Goal: Find specific page/section: Find specific page/section

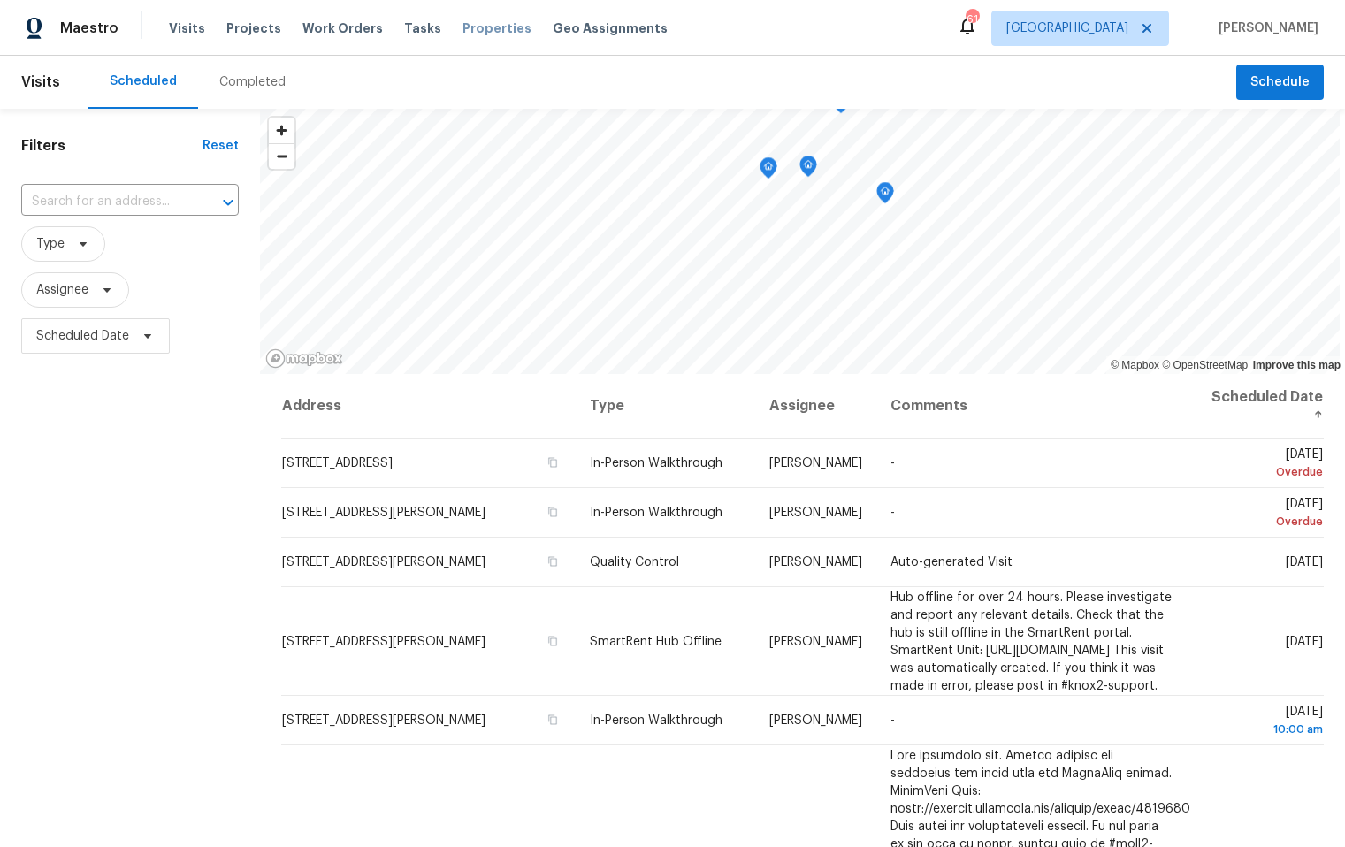
click at [471, 28] on span "Properties" at bounding box center [496, 28] width 69 height 18
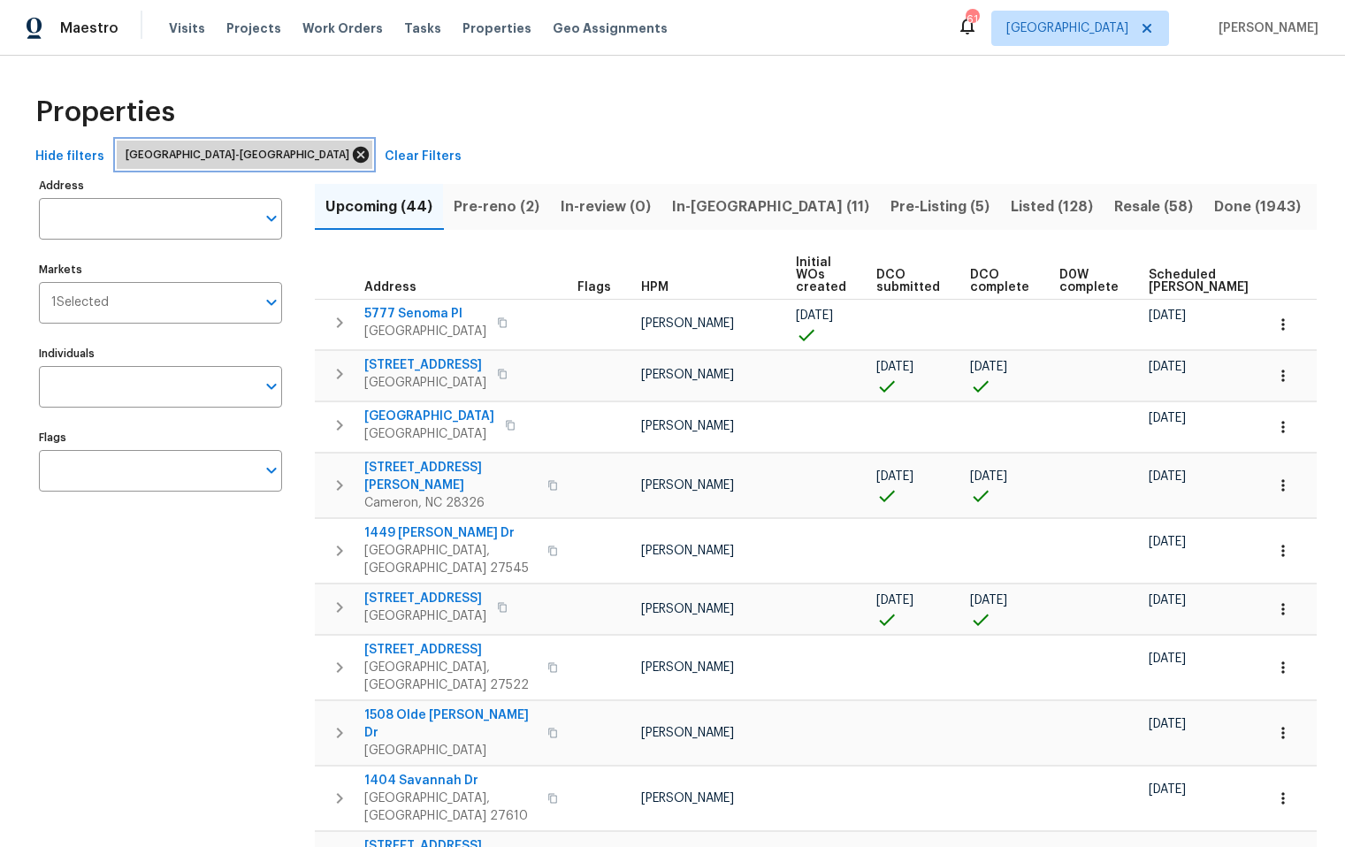
click at [353, 151] on icon at bounding box center [361, 155] width 16 height 16
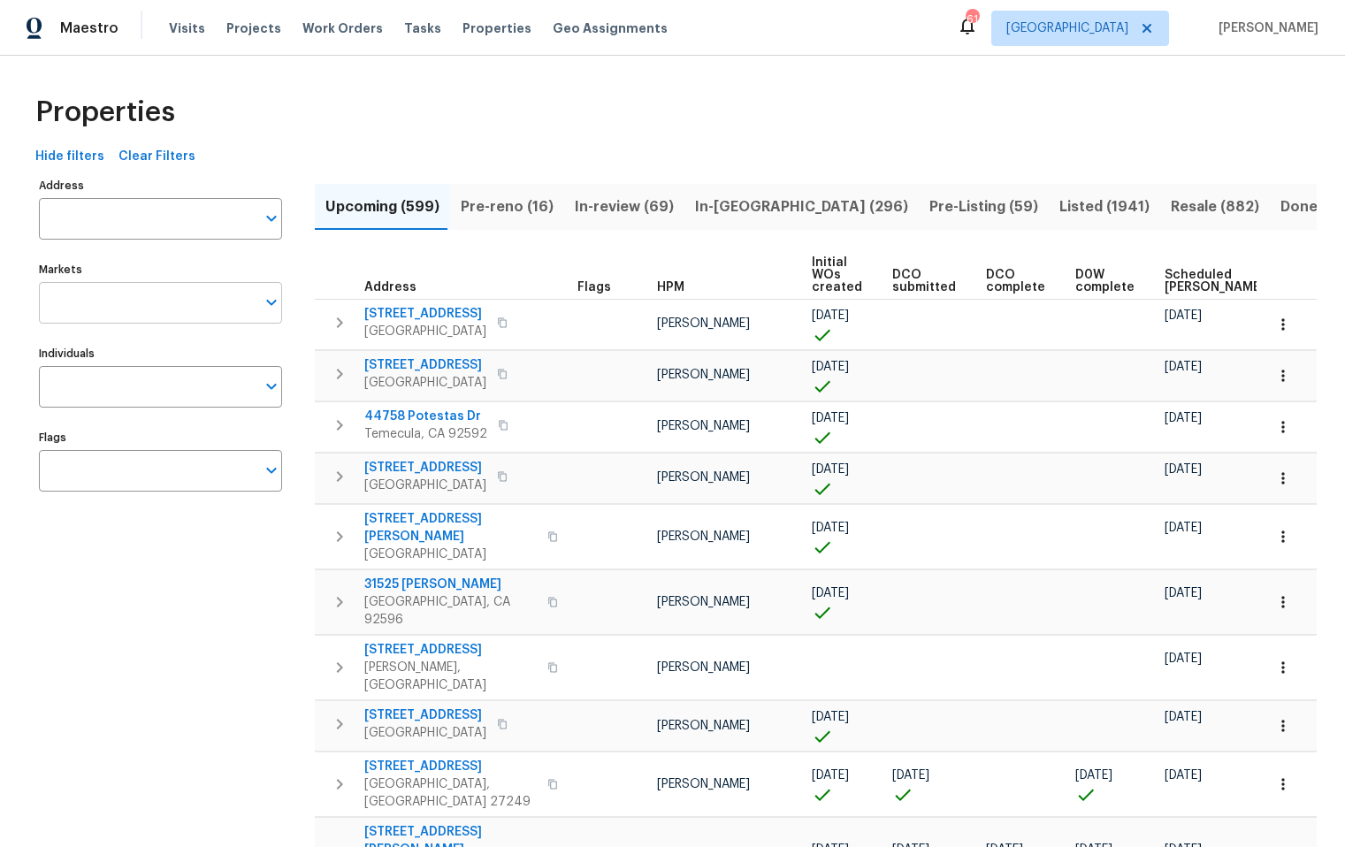
click at [239, 309] on input "Markets" at bounding box center [147, 303] width 217 height 42
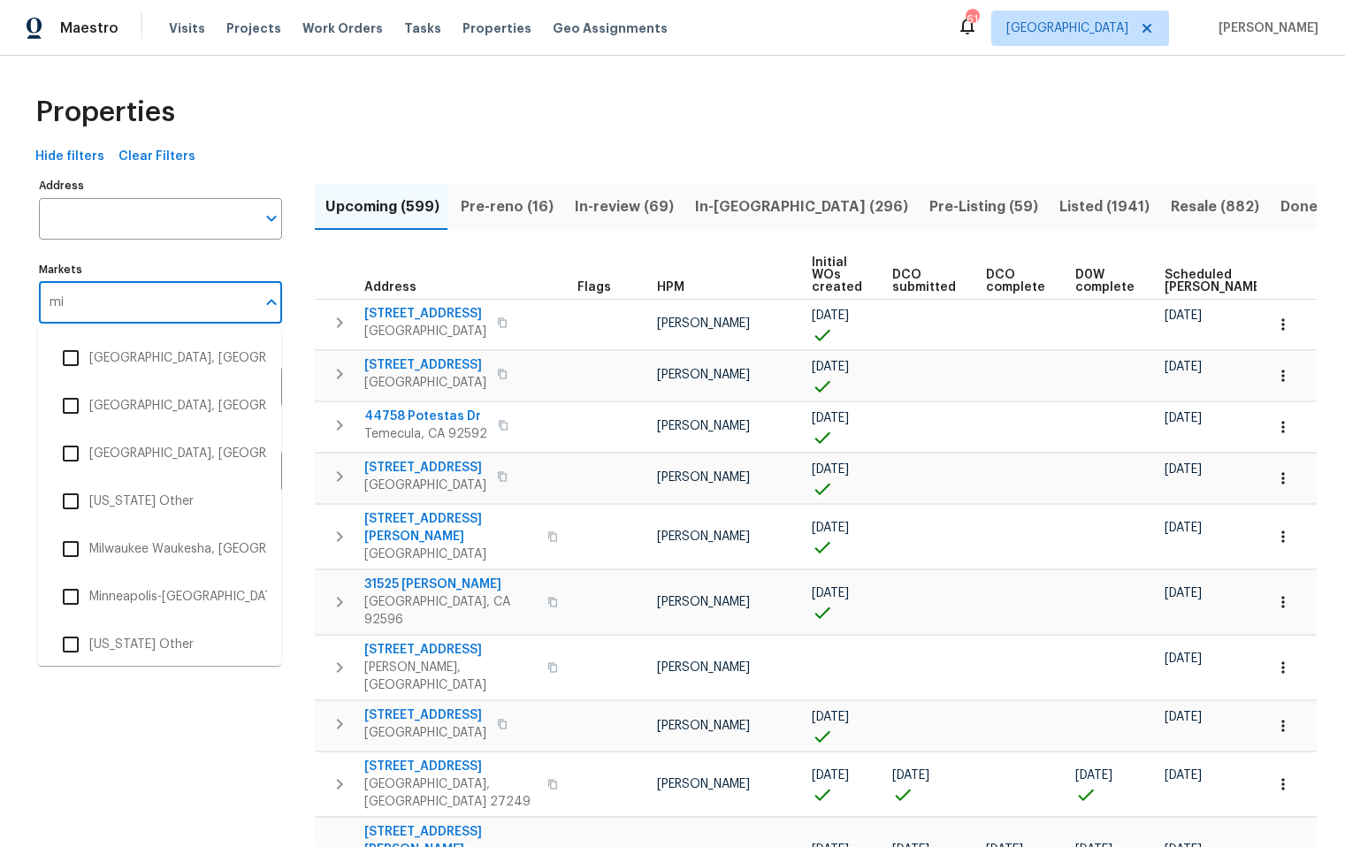
type input "mia"
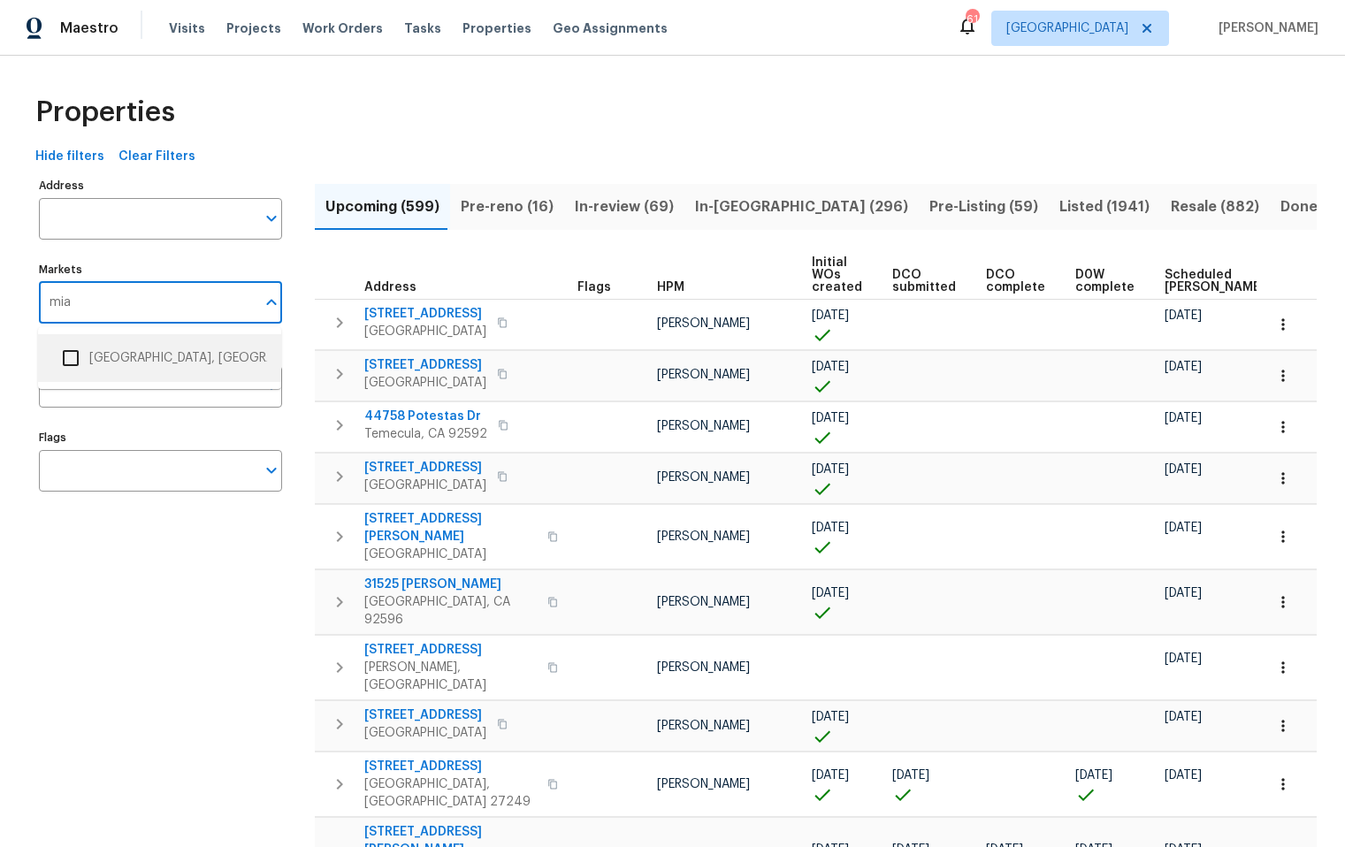
click at [194, 352] on li "[GEOGRAPHIC_DATA], [GEOGRAPHIC_DATA]" at bounding box center [159, 357] width 215 height 37
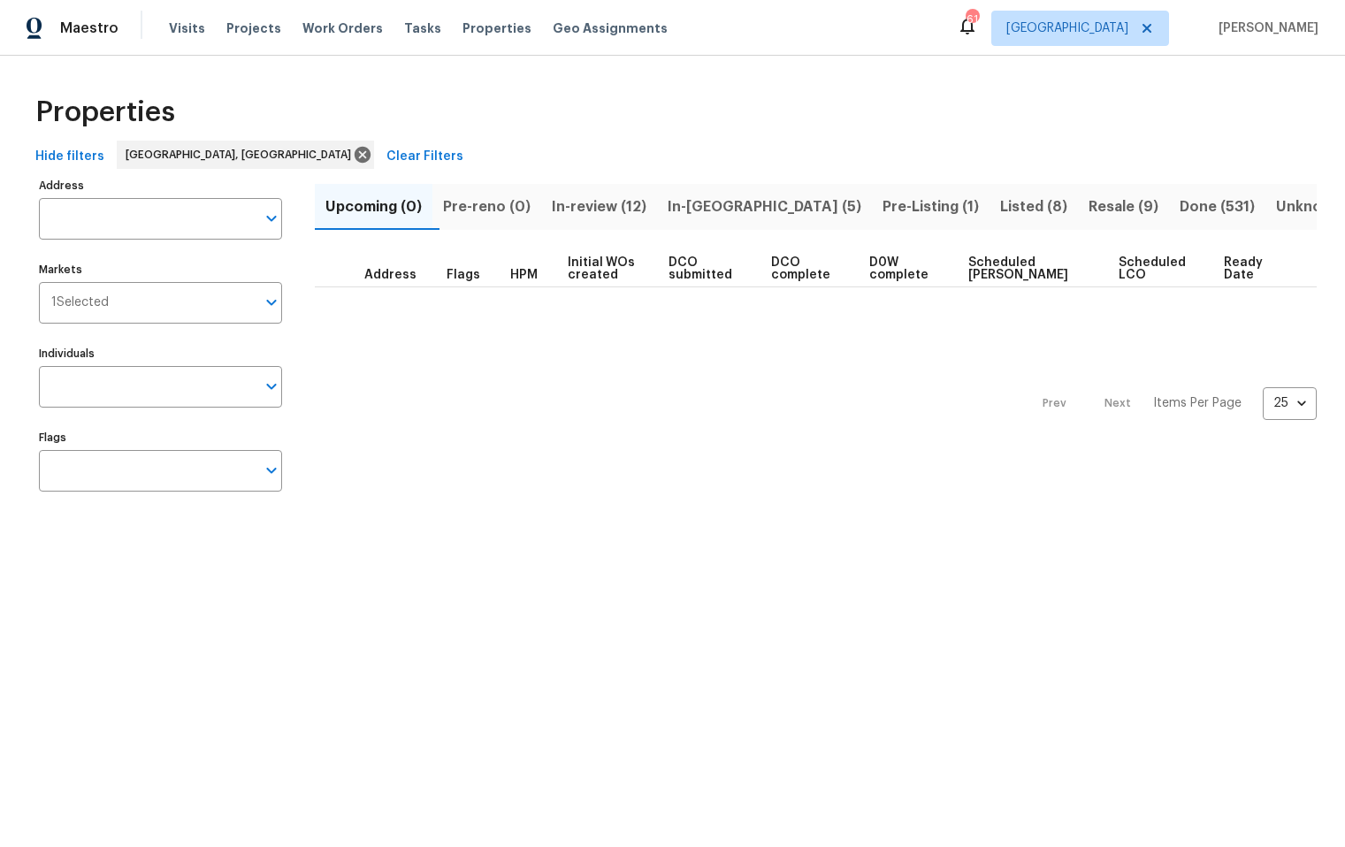
click at [1000, 207] on span "Listed (8)" at bounding box center [1033, 207] width 67 height 25
